Goal: Use online tool/utility: Utilize a website feature to perform a specific function

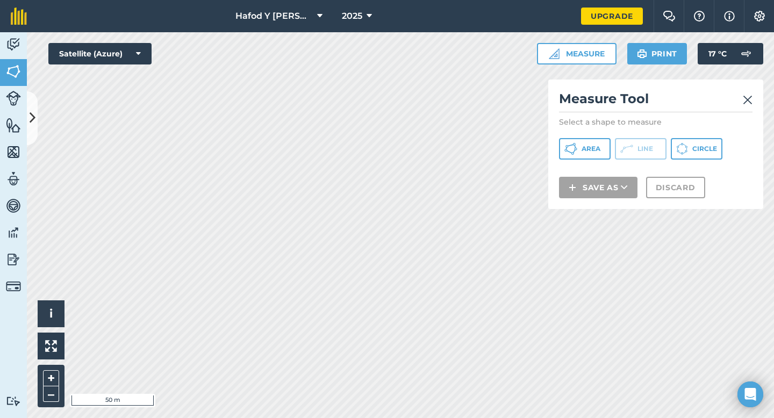
click at [748, 106] on link at bounding box center [748, 98] width 10 height 17
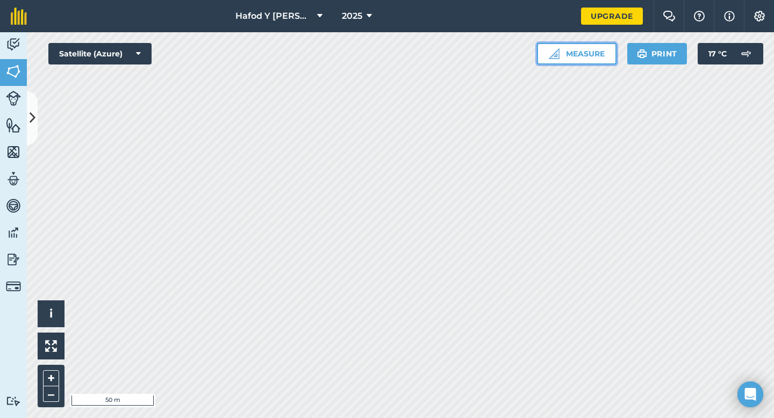
click at [566, 57] on button "Measure" at bounding box center [577, 53] width 80 height 21
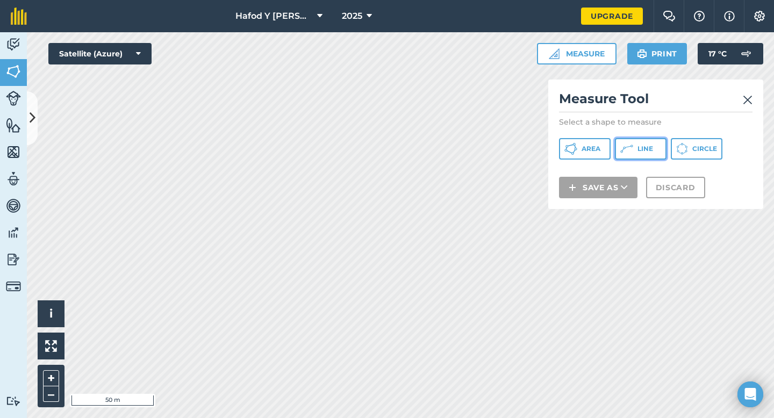
click at [637, 152] on span "Line" at bounding box center [645, 149] width 16 height 9
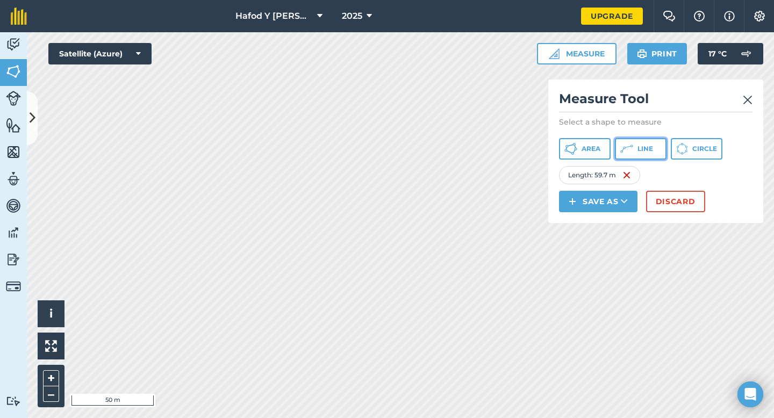
click at [638, 151] on span "Line" at bounding box center [645, 149] width 16 height 9
click at [635, 157] on button "Line" at bounding box center [641, 148] width 52 height 21
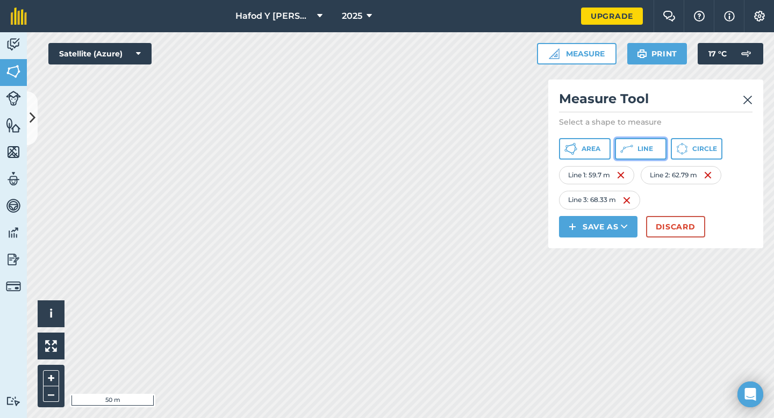
click at [634, 154] on button "Line" at bounding box center [641, 148] width 52 height 21
click at [647, 154] on button "Line" at bounding box center [641, 148] width 52 height 21
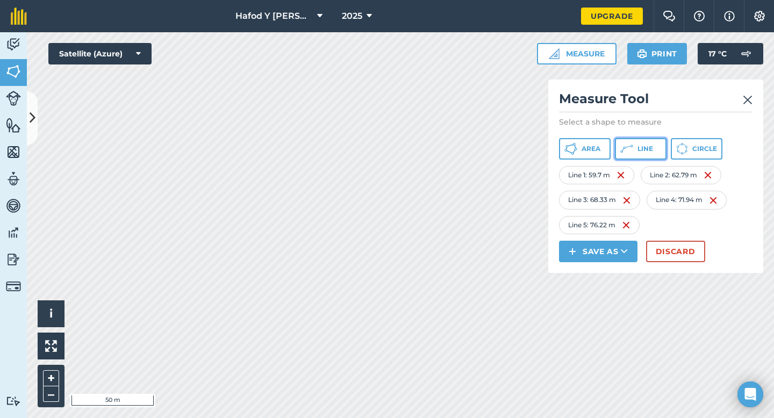
click at [633, 142] on button "Line" at bounding box center [641, 148] width 52 height 21
click at [650, 156] on button "Line" at bounding box center [641, 148] width 52 height 21
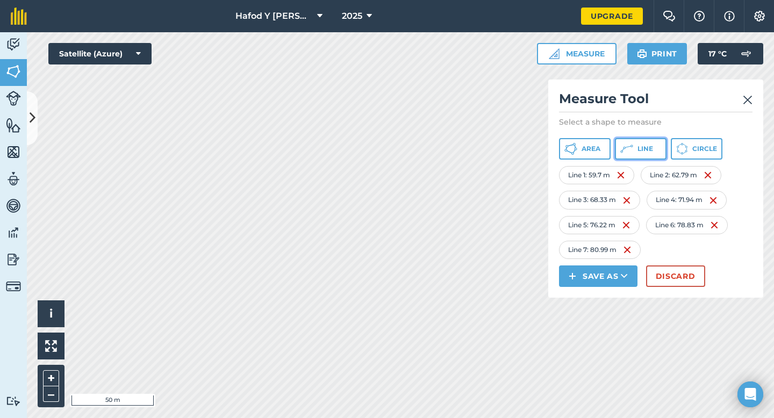
click at [643, 145] on span "Line" at bounding box center [645, 149] width 16 height 9
click at [648, 145] on span "Line" at bounding box center [645, 149] width 16 height 9
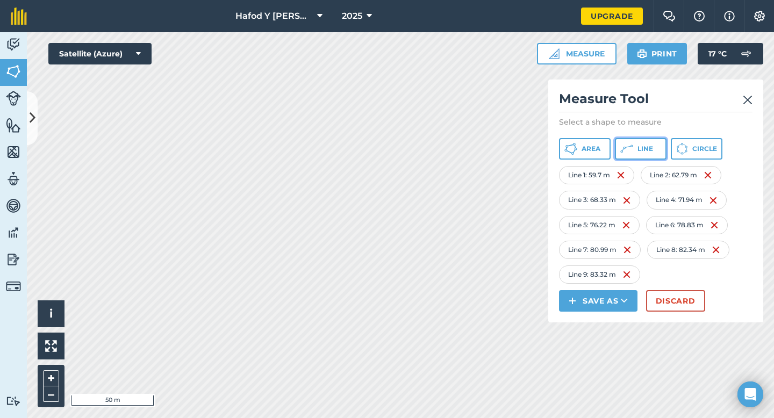
click at [627, 154] on icon at bounding box center [626, 148] width 13 height 13
click at [649, 150] on span "Line" at bounding box center [645, 149] width 16 height 9
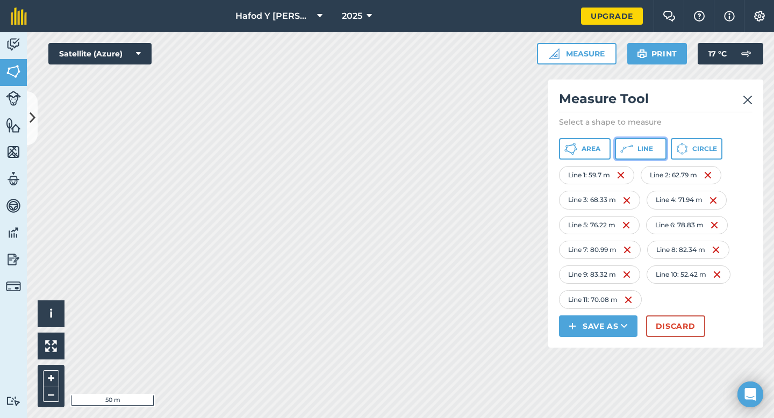
click at [625, 153] on icon at bounding box center [626, 148] width 13 height 13
click at [633, 152] on button "Line" at bounding box center [641, 148] width 52 height 21
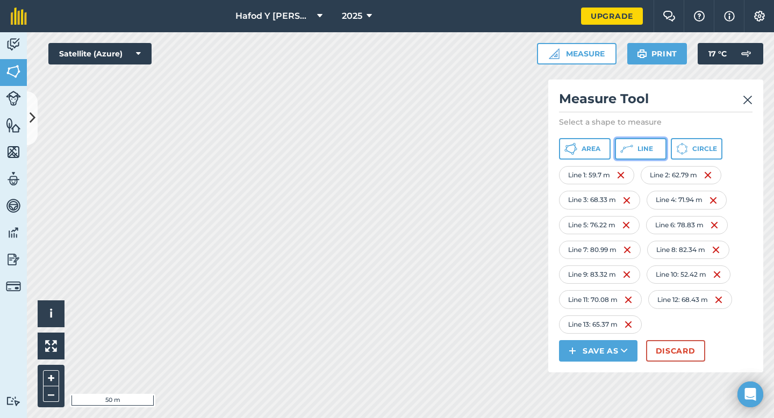
click at [629, 144] on icon at bounding box center [626, 148] width 13 height 13
click at [635, 150] on button "Line" at bounding box center [641, 148] width 52 height 21
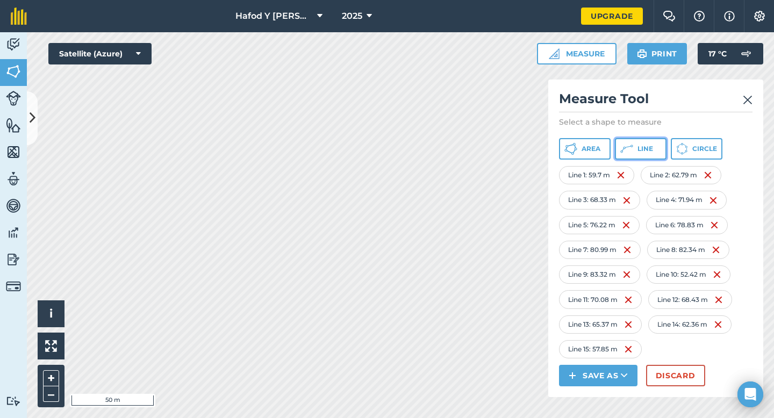
click at [630, 148] on icon at bounding box center [626, 148] width 13 height 13
click at [630, 142] on icon at bounding box center [626, 148] width 13 height 13
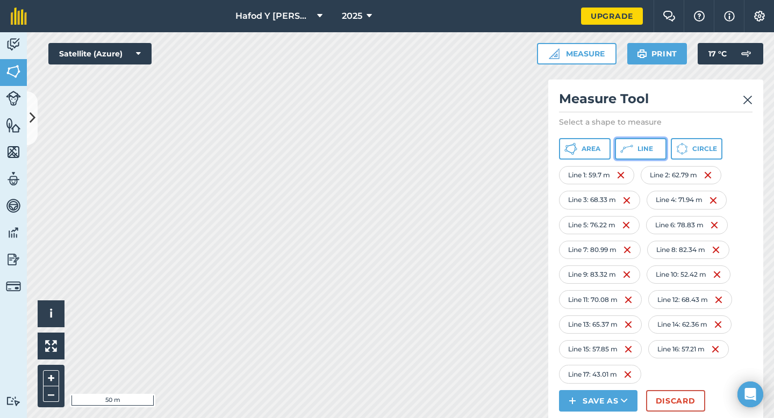
click at [631, 152] on icon at bounding box center [626, 148] width 13 height 13
click at [13, 127] on img at bounding box center [13, 125] width 15 height 16
click at [753, 389] on icon "Open Intercom Messenger" at bounding box center [750, 394] width 12 height 14
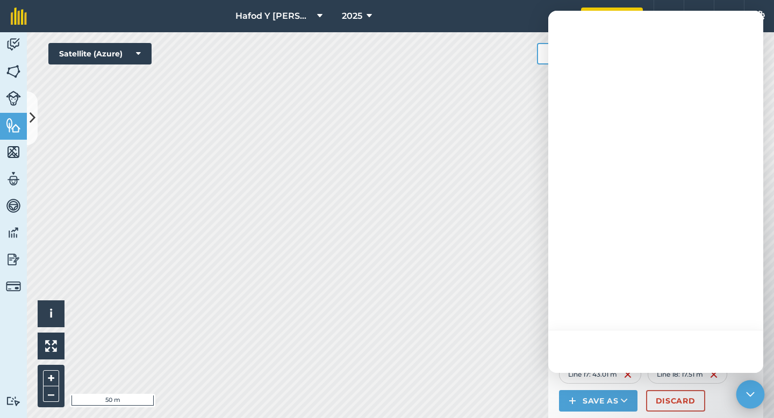
click at [753, 389] on icon "Open Intercom Messenger" at bounding box center [750, 394] width 14 height 14
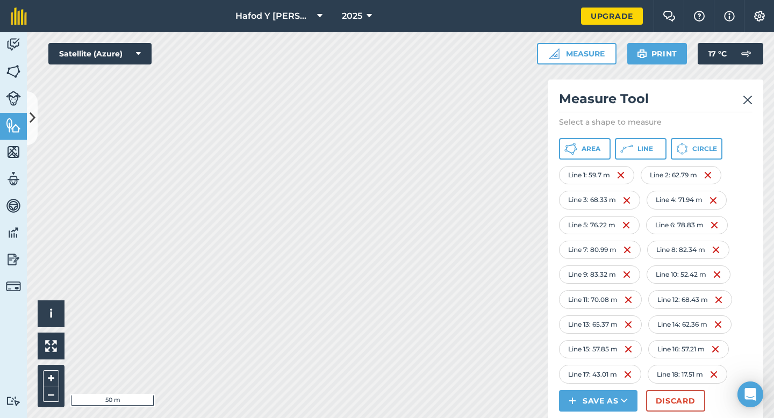
click at [746, 98] on img at bounding box center [748, 100] width 10 height 13
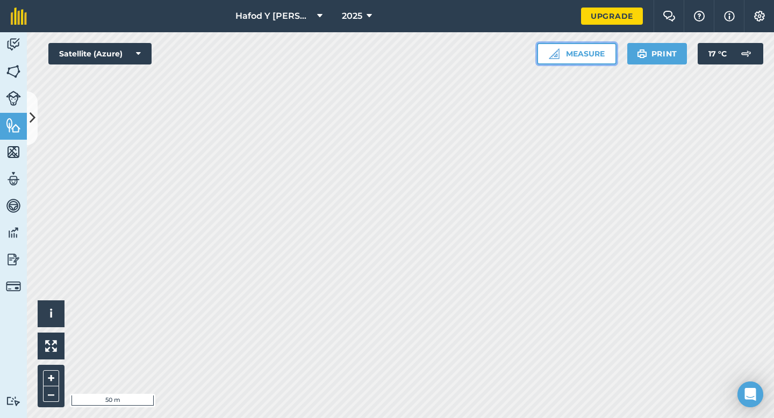
click at [586, 54] on button "Measure" at bounding box center [577, 53] width 80 height 21
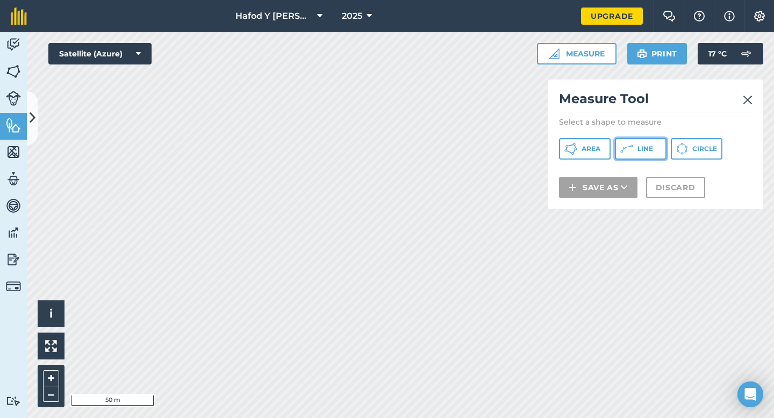
click at [637, 153] on button "Line" at bounding box center [641, 148] width 52 height 21
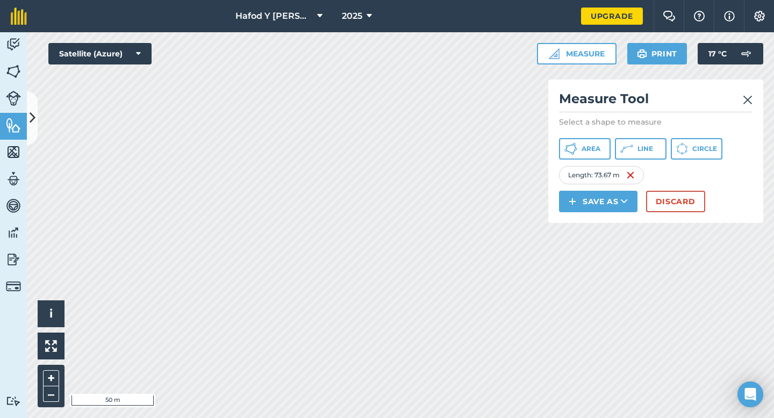
click at [749, 102] on img at bounding box center [748, 100] width 10 height 13
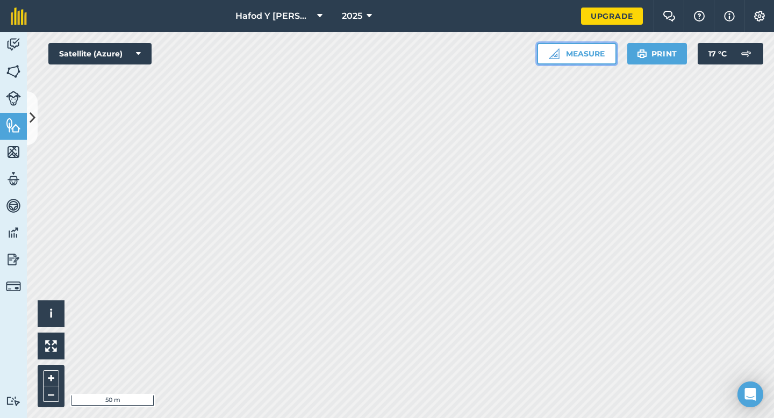
click at [591, 51] on button "Measure" at bounding box center [577, 53] width 80 height 21
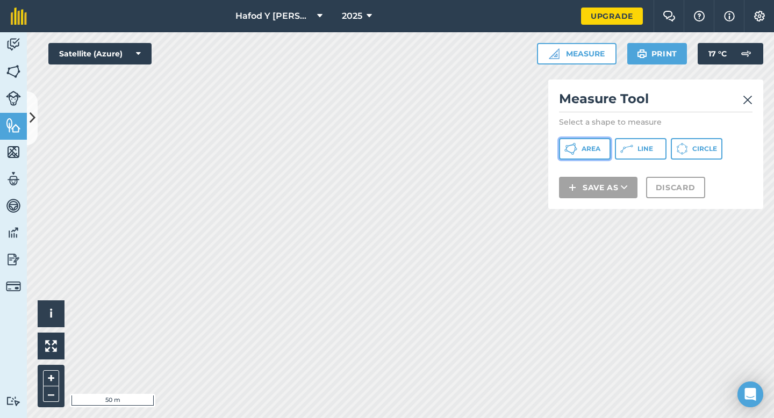
click at [592, 153] on span "Area" at bounding box center [590, 149] width 19 height 9
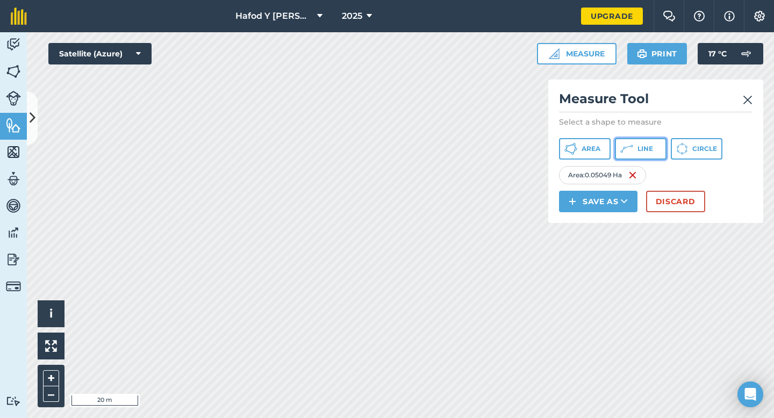
click at [641, 153] on button "Line" at bounding box center [641, 148] width 52 height 21
click at [749, 99] on img at bounding box center [748, 100] width 10 height 13
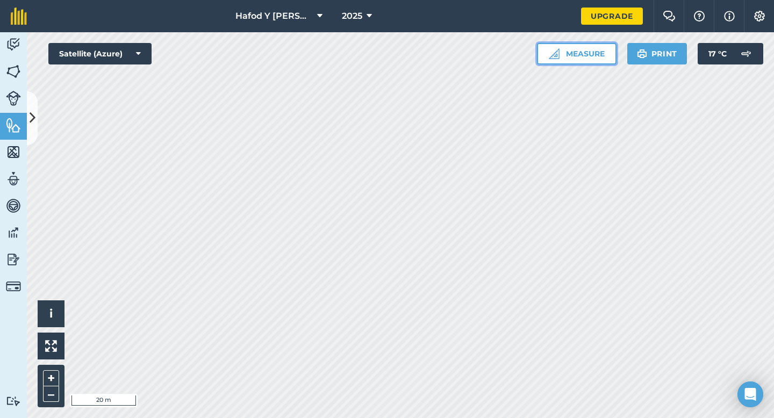
click at [586, 54] on button "Measure" at bounding box center [577, 53] width 80 height 21
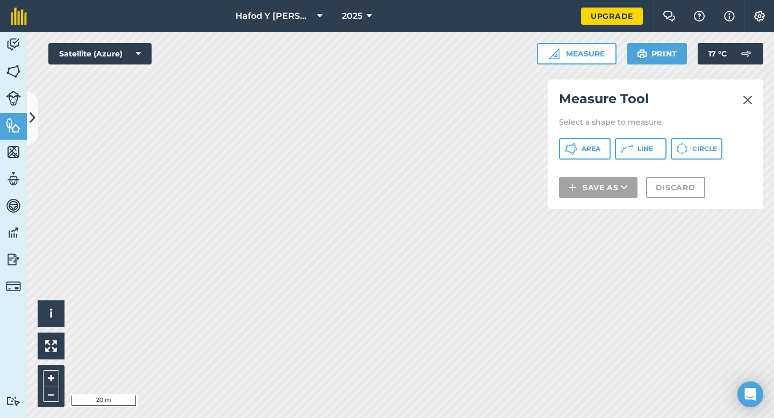
click at [745, 102] on img at bounding box center [748, 100] width 10 height 13
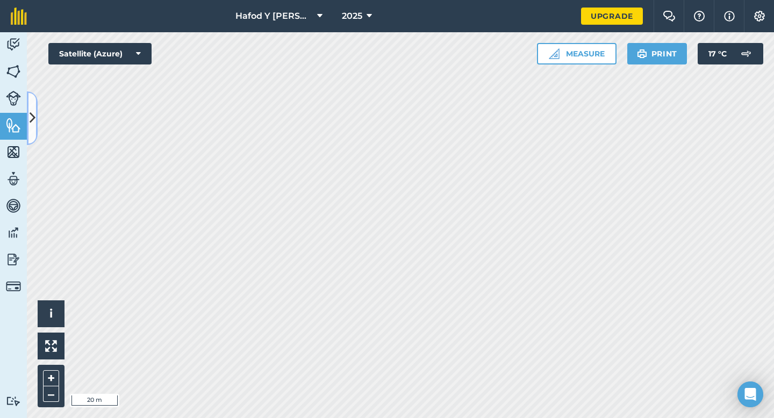
click at [30, 118] on icon at bounding box center [33, 118] width 6 height 19
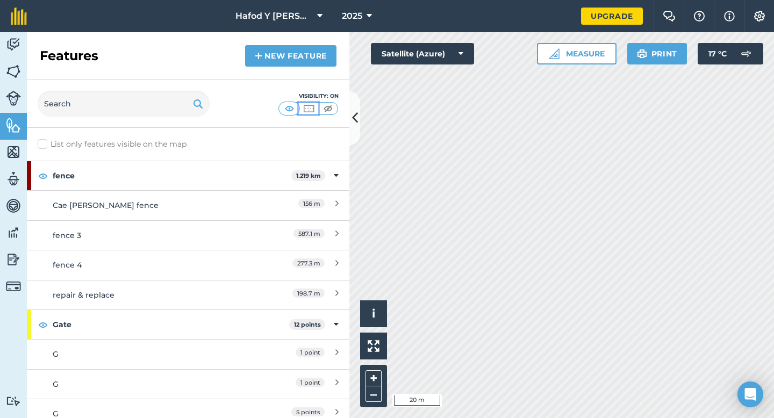
click at [307, 107] on img at bounding box center [308, 108] width 13 height 11
click at [322, 107] on img at bounding box center [327, 108] width 13 height 11
click at [354, 117] on icon at bounding box center [355, 118] width 6 height 19
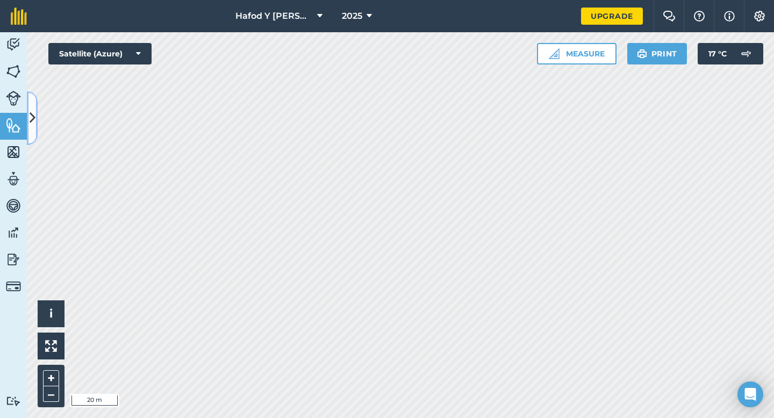
click at [32, 124] on icon at bounding box center [33, 118] width 6 height 19
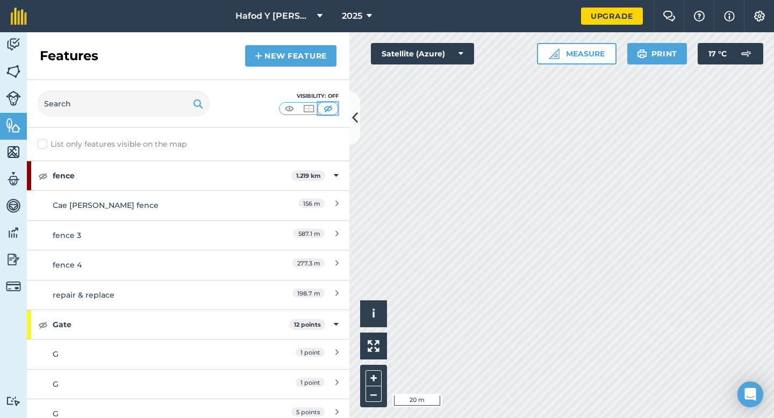
click at [328, 111] on img at bounding box center [327, 108] width 13 height 11
click at [18, 74] on img at bounding box center [13, 71] width 15 height 16
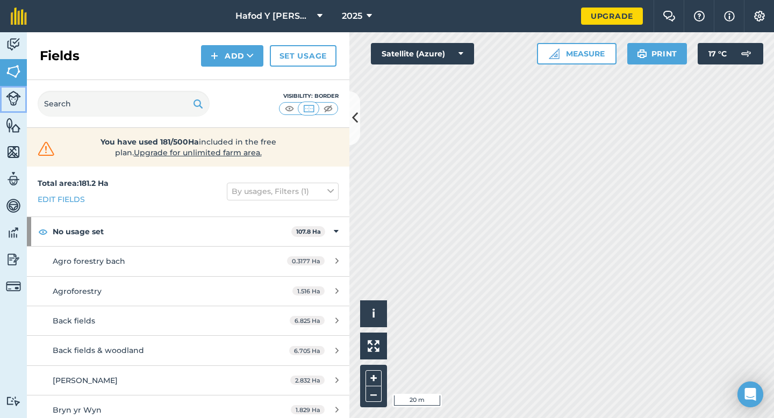
click at [15, 104] on img at bounding box center [13, 98] width 15 height 15
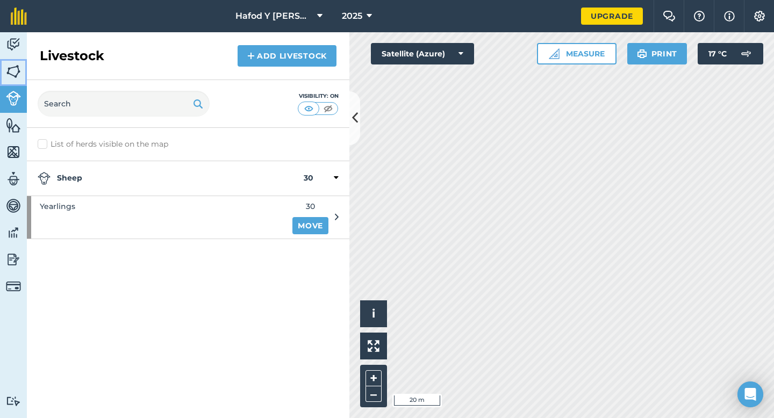
click at [11, 66] on img at bounding box center [13, 71] width 15 height 16
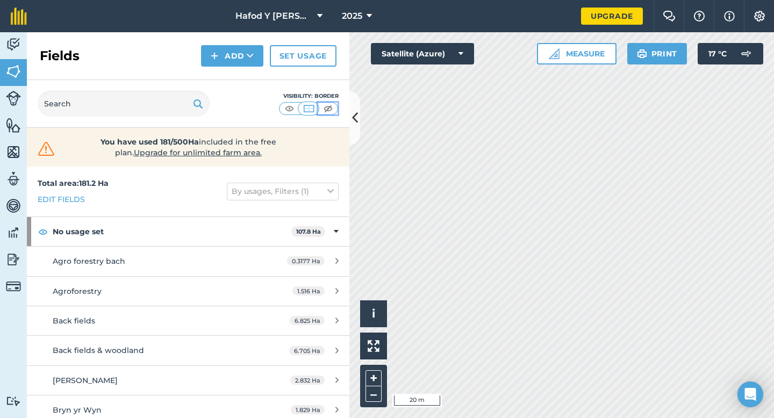
click at [326, 107] on img at bounding box center [327, 108] width 13 height 11
click at [351, 119] on button at bounding box center [354, 118] width 11 height 54
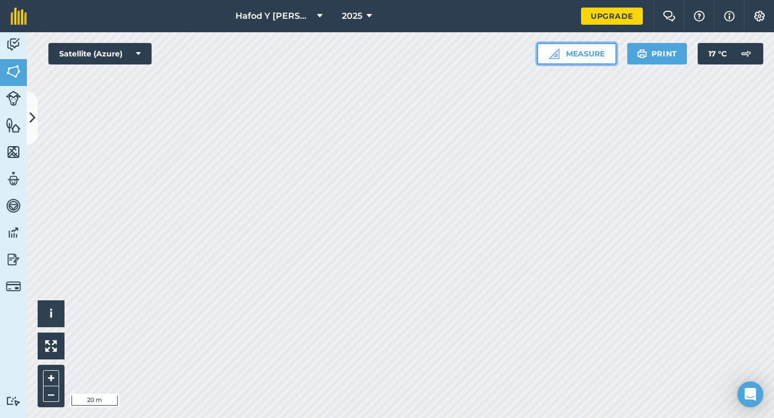
click at [585, 54] on button "Measure" at bounding box center [577, 53] width 80 height 21
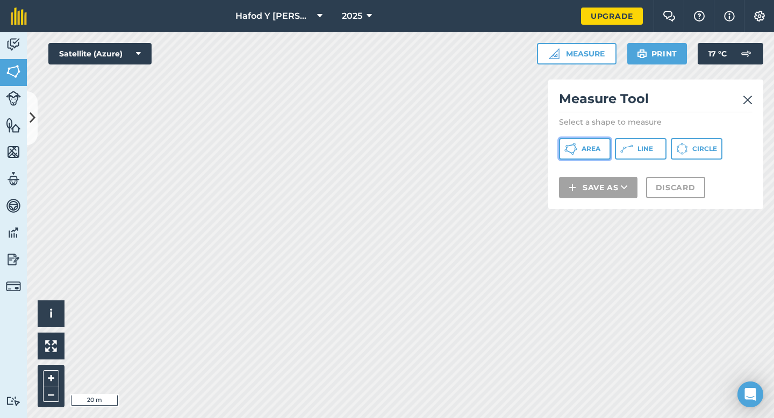
click at [594, 151] on span "Area" at bounding box center [590, 149] width 19 height 9
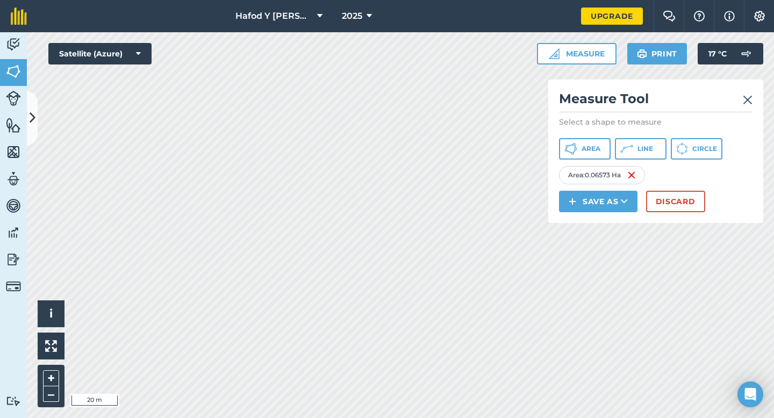
click at [749, 99] on img at bounding box center [748, 100] width 10 height 13
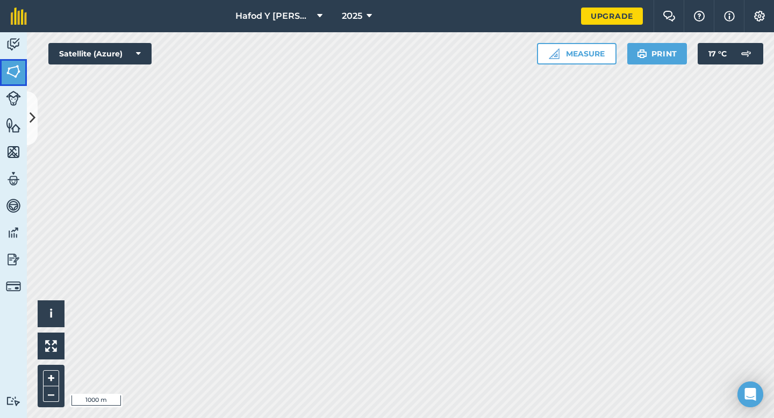
click at [17, 74] on img at bounding box center [13, 71] width 15 height 16
click at [31, 106] on button at bounding box center [32, 118] width 11 height 54
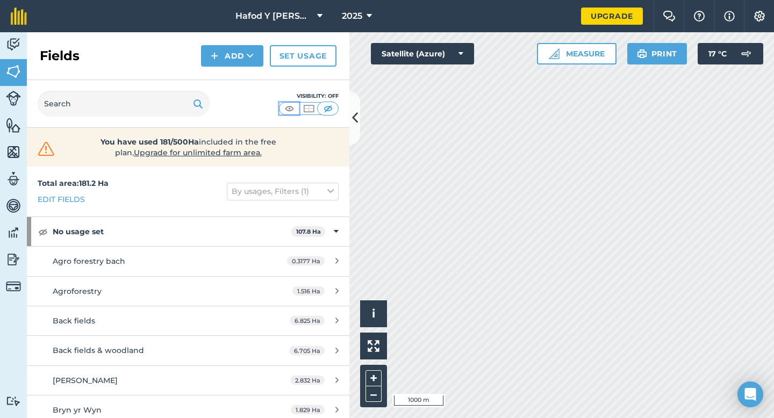
click at [283, 111] on img at bounding box center [289, 108] width 13 height 11
click at [353, 118] on icon at bounding box center [355, 118] width 6 height 19
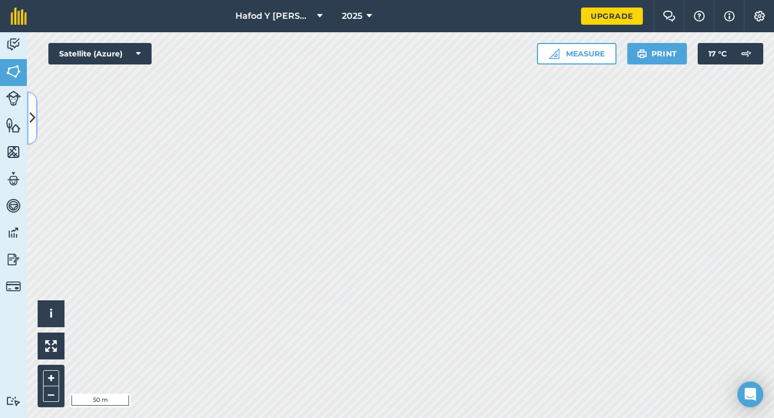
click at [37, 117] on button at bounding box center [32, 118] width 11 height 54
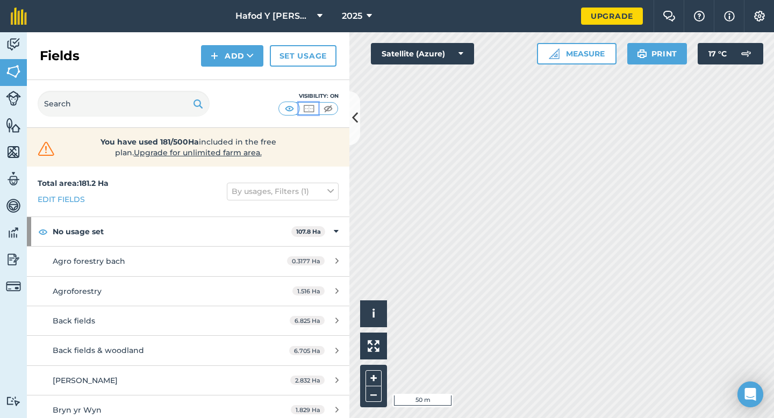
click at [306, 110] on img at bounding box center [308, 108] width 13 height 11
click at [354, 118] on icon at bounding box center [355, 118] width 6 height 19
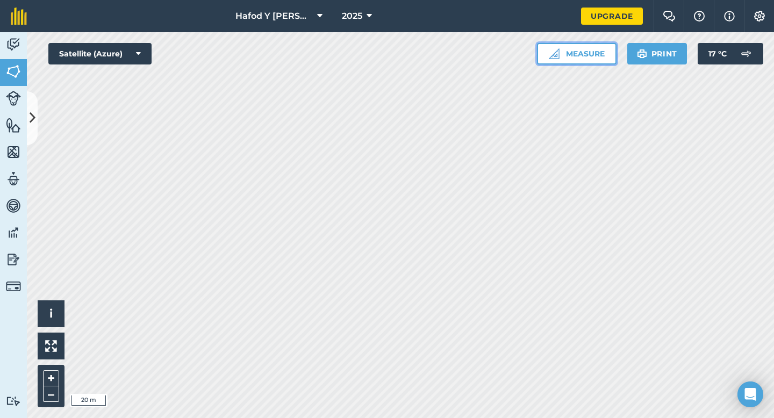
click at [578, 58] on button "Measure" at bounding box center [577, 53] width 80 height 21
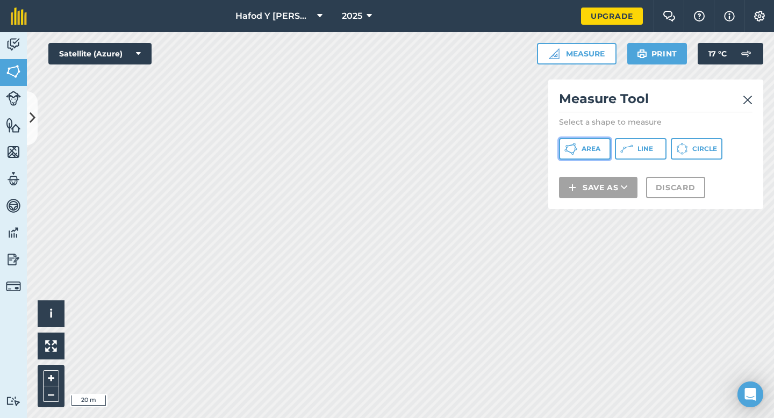
click at [591, 149] on span "Area" at bounding box center [590, 149] width 19 height 9
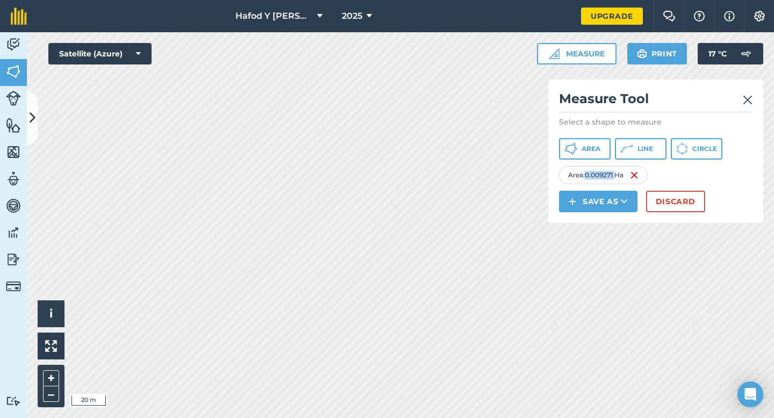
drag, startPoint x: 615, startPoint y: 176, endPoint x: 585, endPoint y: 176, distance: 30.1
click at [585, 176] on div "Area : 0.009271 Ha" at bounding box center [603, 175] width 89 height 18
copy div "0.009271"
click at [746, 99] on img at bounding box center [748, 100] width 10 height 13
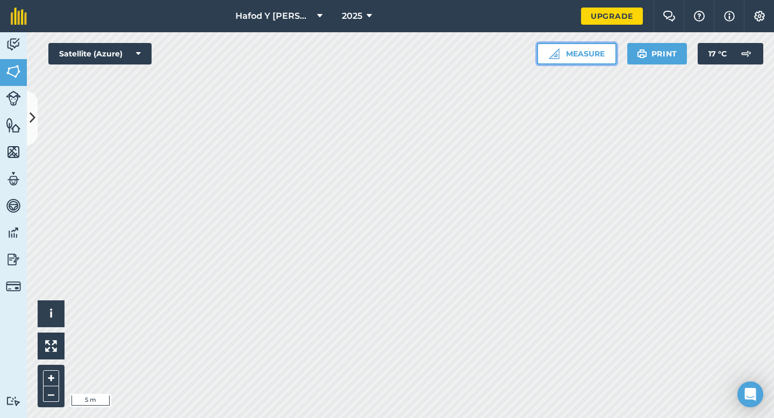
click at [584, 54] on button "Measure" at bounding box center [577, 53] width 80 height 21
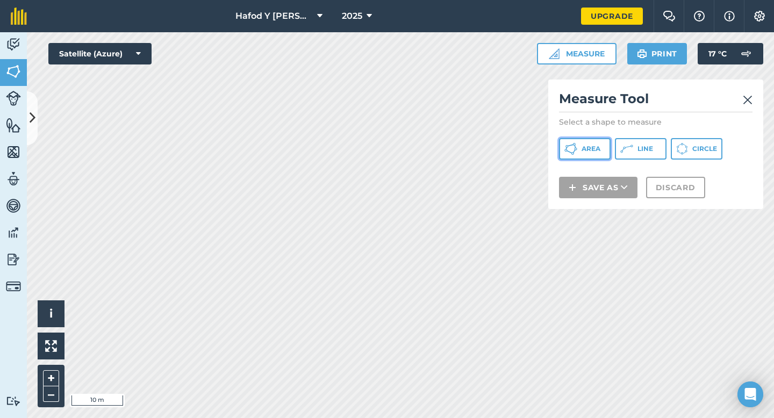
click at [585, 148] on span "Area" at bounding box center [590, 149] width 19 height 9
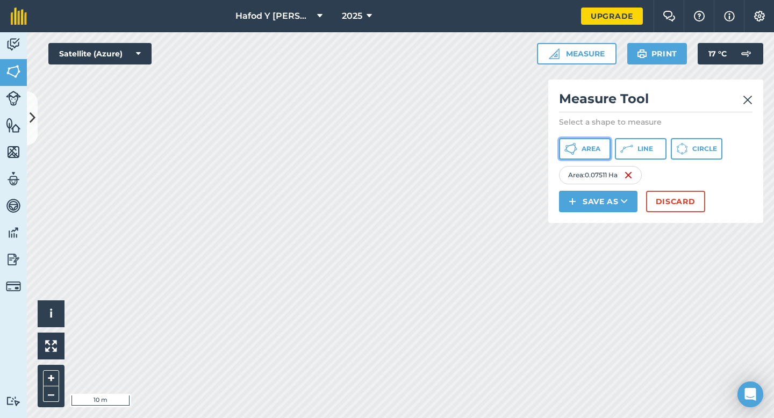
click at [596, 149] on span "Area" at bounding box center [590, 149] width 19 height 9
click at [749, 104] on img at bounding box center [748, 100] width 10 height 13
